Goal: Transaction & Acquisition: Purchase product/service

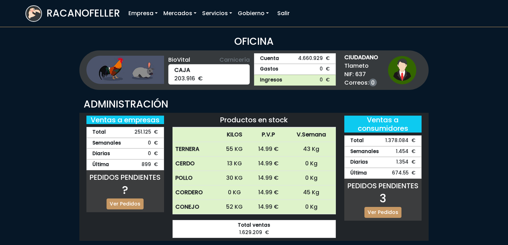
click at [382, 218] on div "PEDIDOS PENDIENTES 3 Ver Pedidos" at bounding box center [383, 200] width 78 height 42
click at [382, 216] on link "Ver Pedidos" at bounding box center [382, 212] width 37 height 11
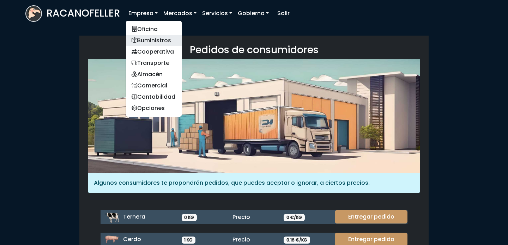
click at [142, 41] on link "Suministros" at bounding box center [154, 40] width 56 height 11
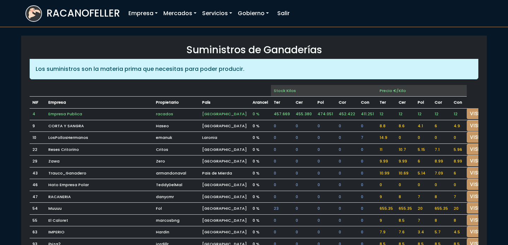
scroll to position [5, 0]
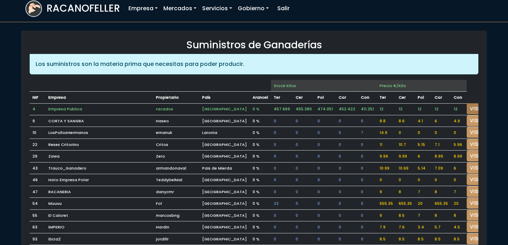
click at [467, 106] on link "VISITAR" at bounding box center [479, 108] width 25 height 11
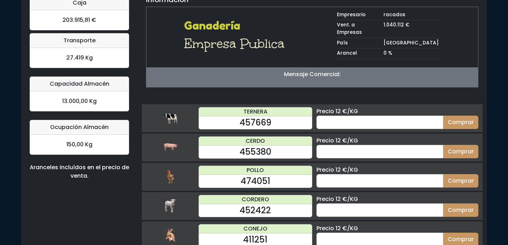
scroll to position [69, 0]
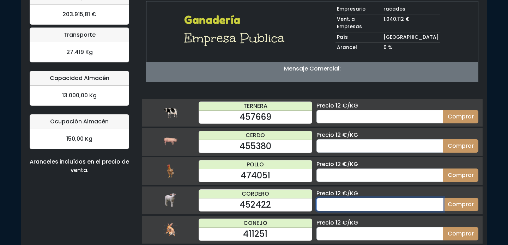
click at [348, 198] on input "number" at bounding box center [379, 204] width 127 height 13
type input "60"
click at [443, 198] on button "Comprar" at bounding box center [460, 204] width 35 height 13
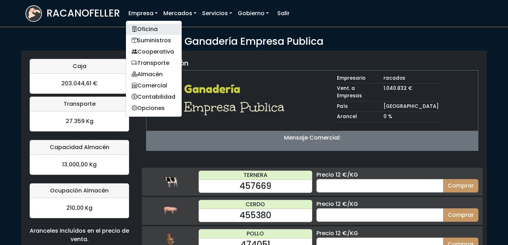
click at [144, 30] on link "Oficina" at bounding box center [154, 29] width 56 height 11
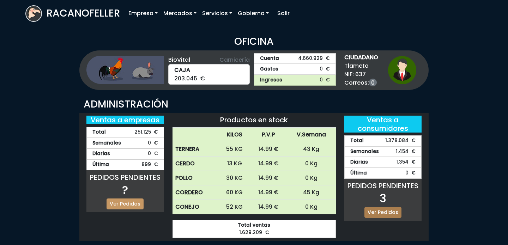
click at [384, 210] on link "Ver Pedidos" at bounding box center [382, 212] width 37 height 11
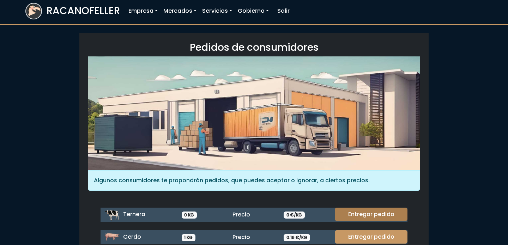
scroll to position [94, 0]
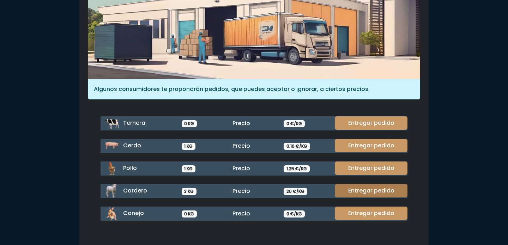
click at [372, 193] on link "Entregar pedido" at bounding box center [371, 190] width 73 height 13
